Goal: Transaction & Acquisition: Purchase product/service

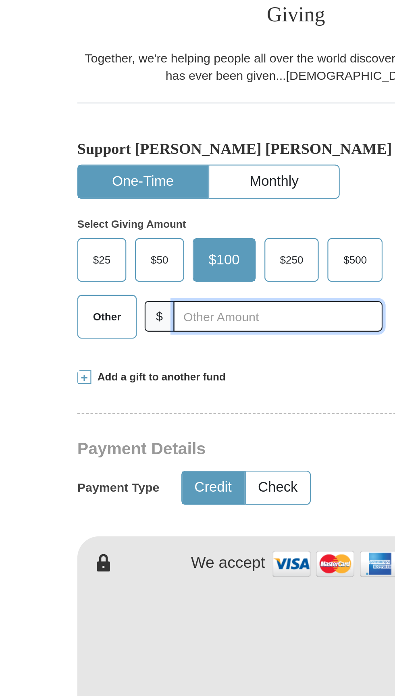
click at [156, 327] on input "text" at bounding box center [189, 334] width 96 height 14
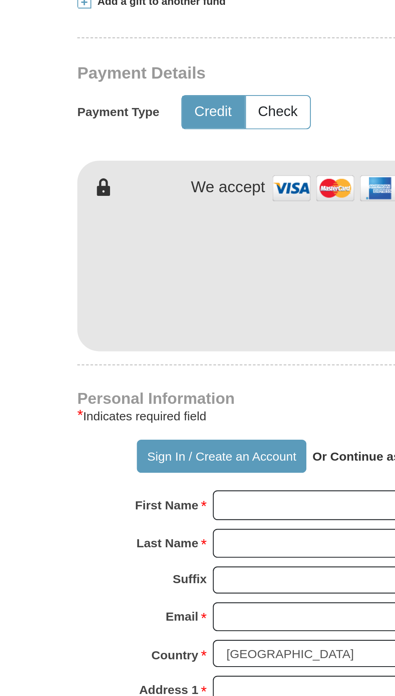
type input "78"
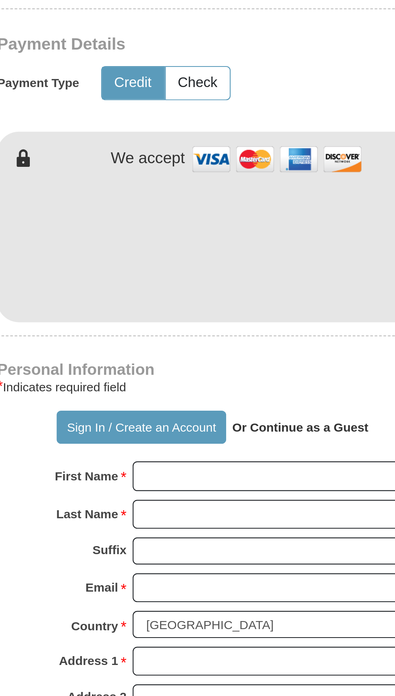
click at [253, 403] on div "Payment Type Credit Check" at bounding box center [199, 413] width 205 height 21
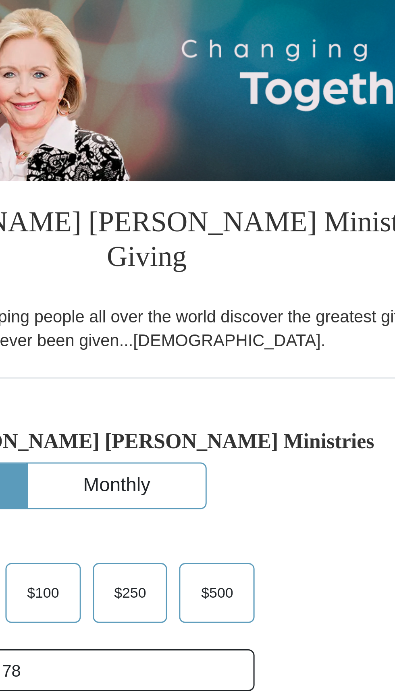
click at [235, 236] on div "Support [PERSON_NAME] [PERSON_NAME] Ministries One-Time Monthly Select Giving A…" at bounding box center [197, 293] width 201 height 115
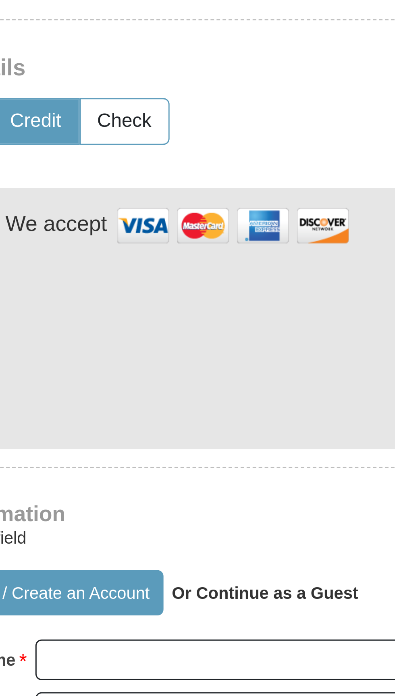
click at [243, 439] on img at bounding box center [225, 447] width 81 height 17
click at [239, 439] on img at bounding box center [225, 447] width 81 height 17
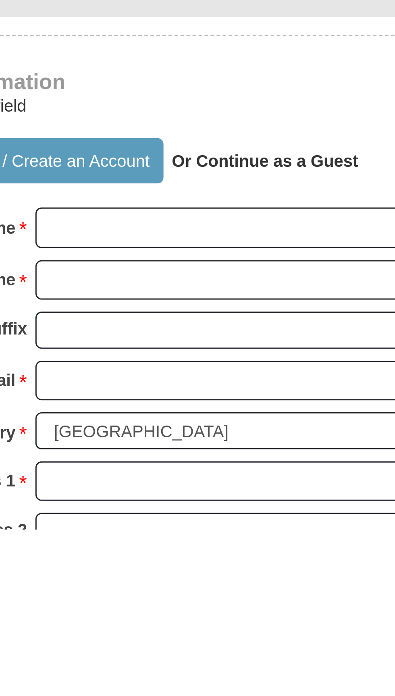
click at [249, 568] on strong "Or Continue as a Guest" at bounding box center [236, 571] width 63 height 6
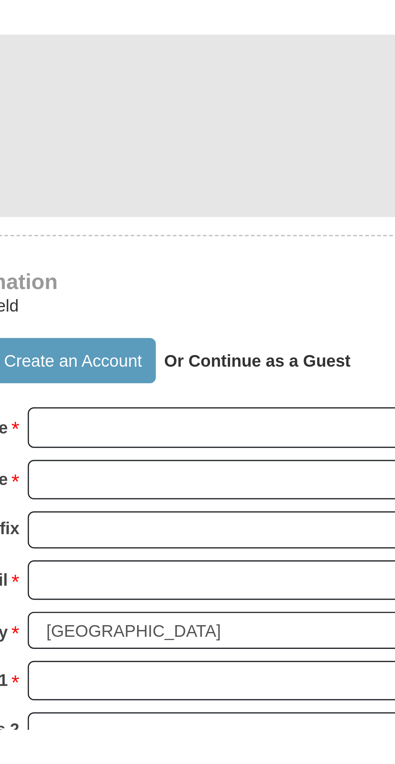
scroll to position [0, 0]
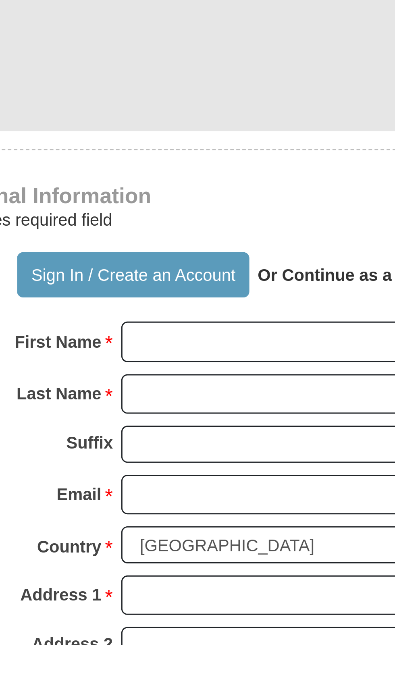
click at [237, 568] on strong "Or Continue as a Guest" at bounding box center [236, 571] width 63 height 6
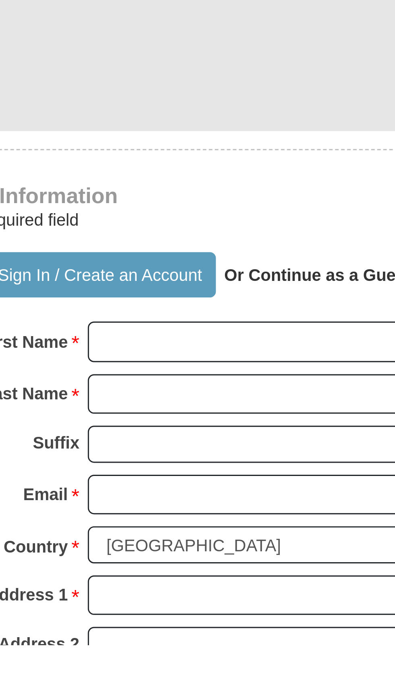
click at [255, 568] on strong "Or Continue as a Guest" at bounding box center [236, 571] width 63 height 6
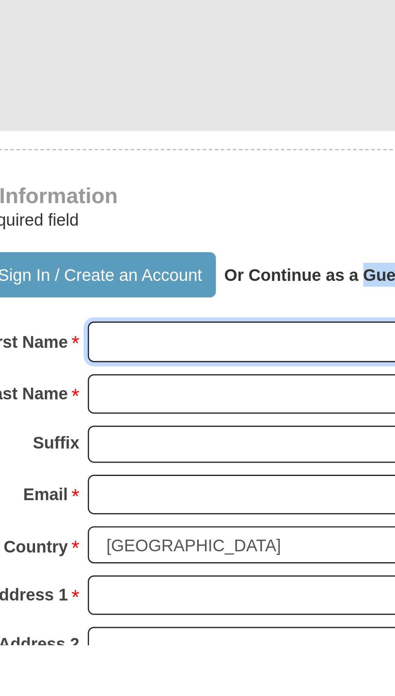
click at [207, 587] on input "First Name *" at bounding box center [228, 594] width 139 height 14
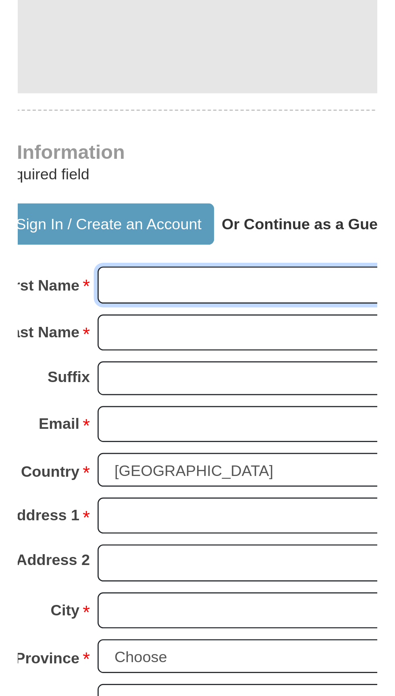
scroll to position [28, 0]
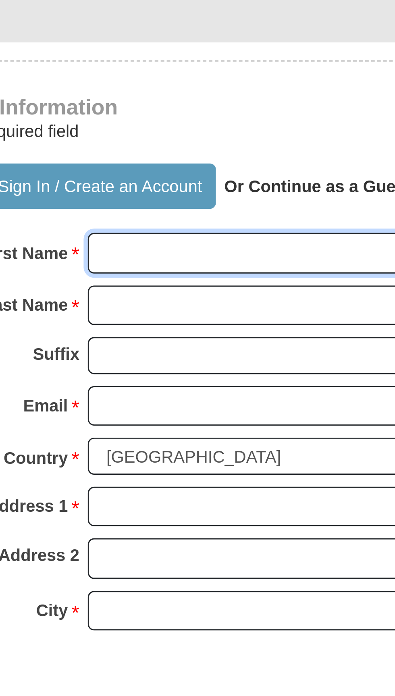
type input "[PERSON_NAME]"
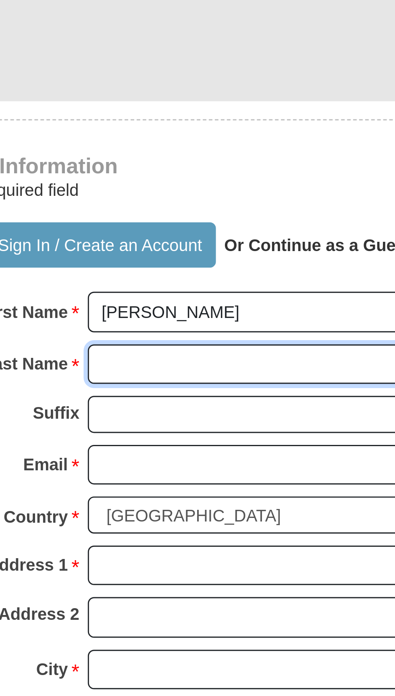
click at [201, 577] on input "Last Name *" at bounding box center [228, 584] width 139 height 14
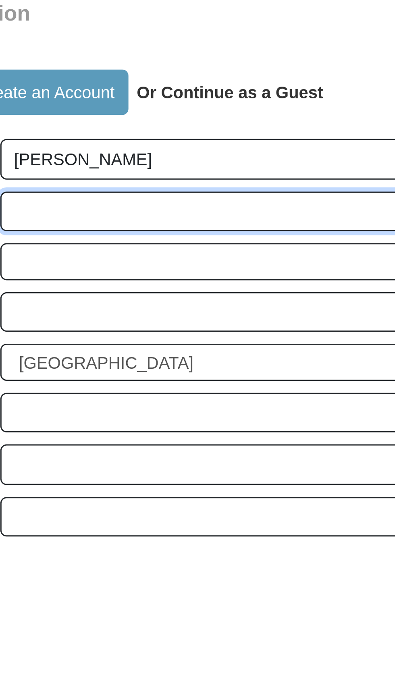
type input "Squire"
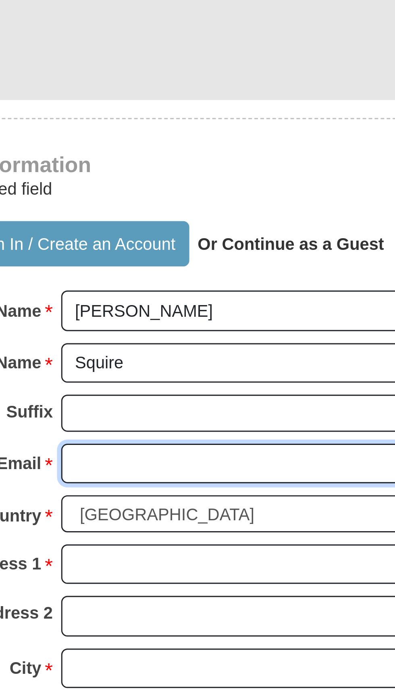
click at [213, 611] on input "Email *" at bounding box center [228, 618] width 139 height 14
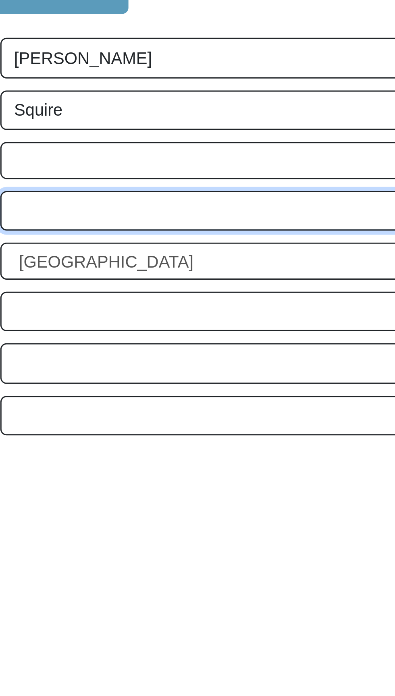
type input "[EMAIL_ADDRESS][DOMAIN_NAME]"
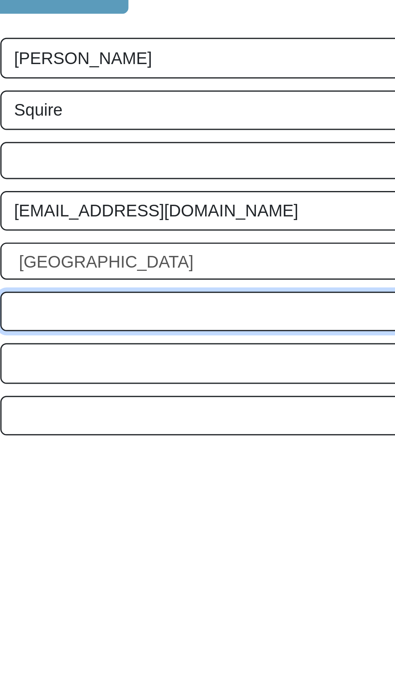
type input "[STREET_ADDRESS]"
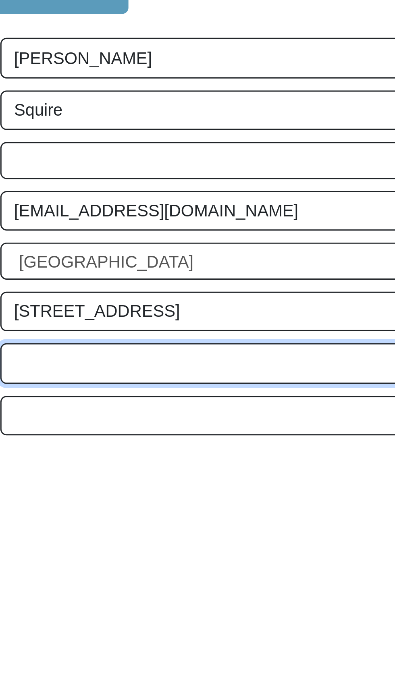
type input "Lot 24"
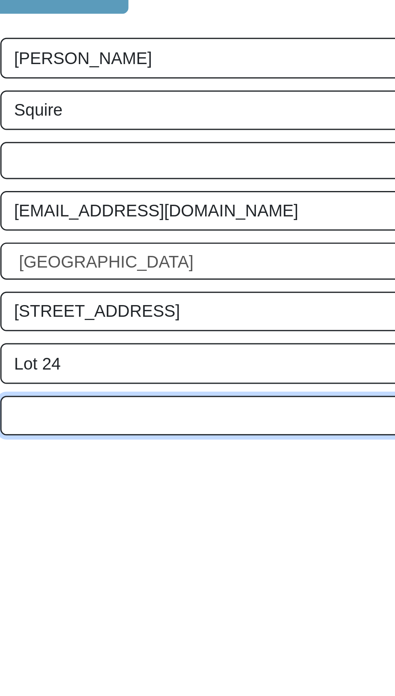
type input "Sylvania"
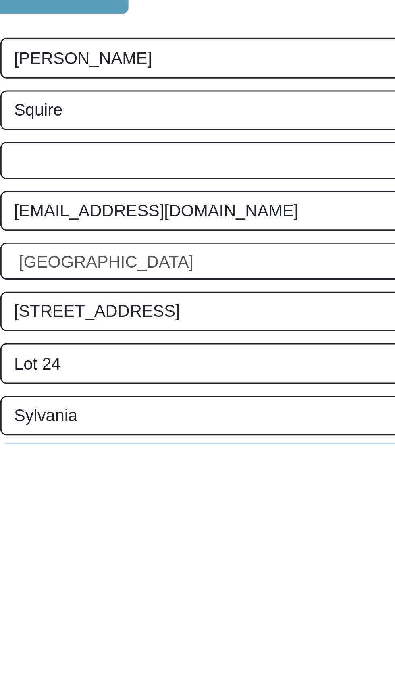
select select "OH"
type input "43560"
type input "4194616250"
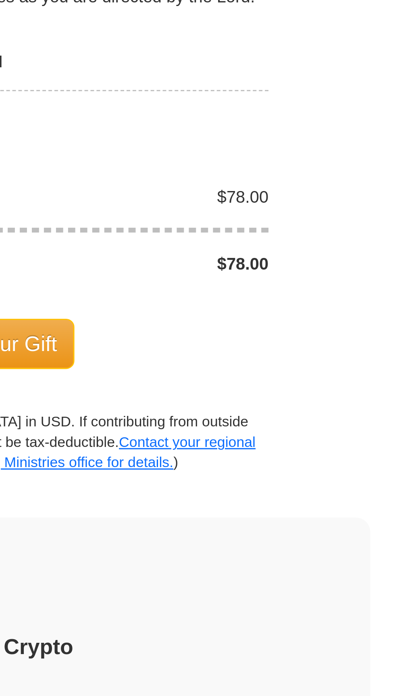
scroll to position [433, 0]
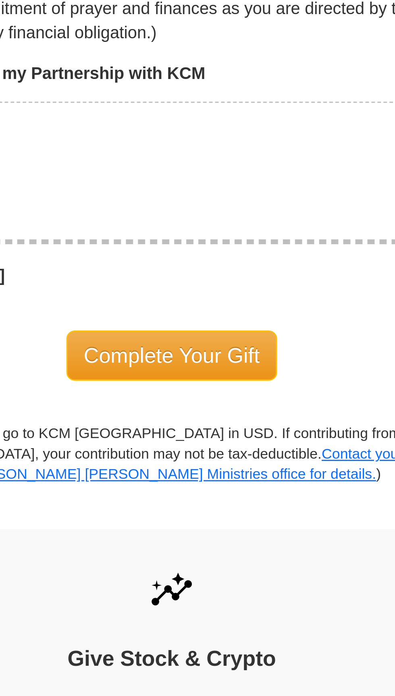
click at [221, 508] on span "Complete Your Gift" at bounding box center [197, 516] width 71 height 17
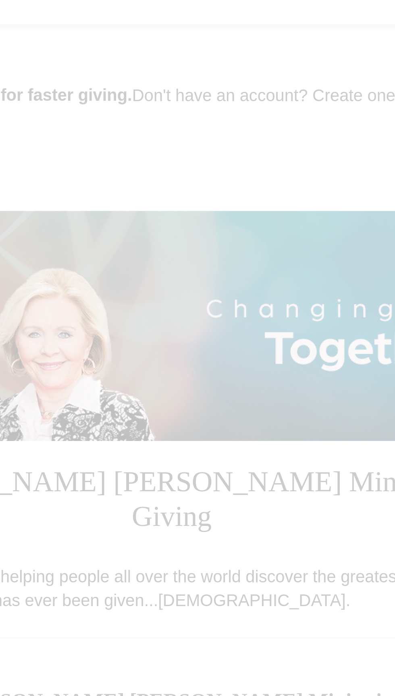
scroll to position [0, 0]
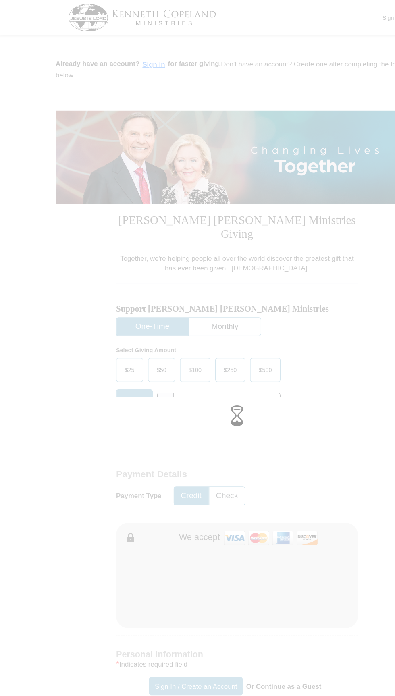
click at [307, 362] on div at bounding box center [197, 348] width 395 height 696
click at [308, 366] on div at bounding box center [197, 347] width 395 height 35
click at [316, 358] on div at bounding box center [197, 348] width 395 height 696
click at [296, 360] on div at bounding box center [197, 348] width 383 height 24
